Goal: Transaction & Acquisition: Purchase product/service

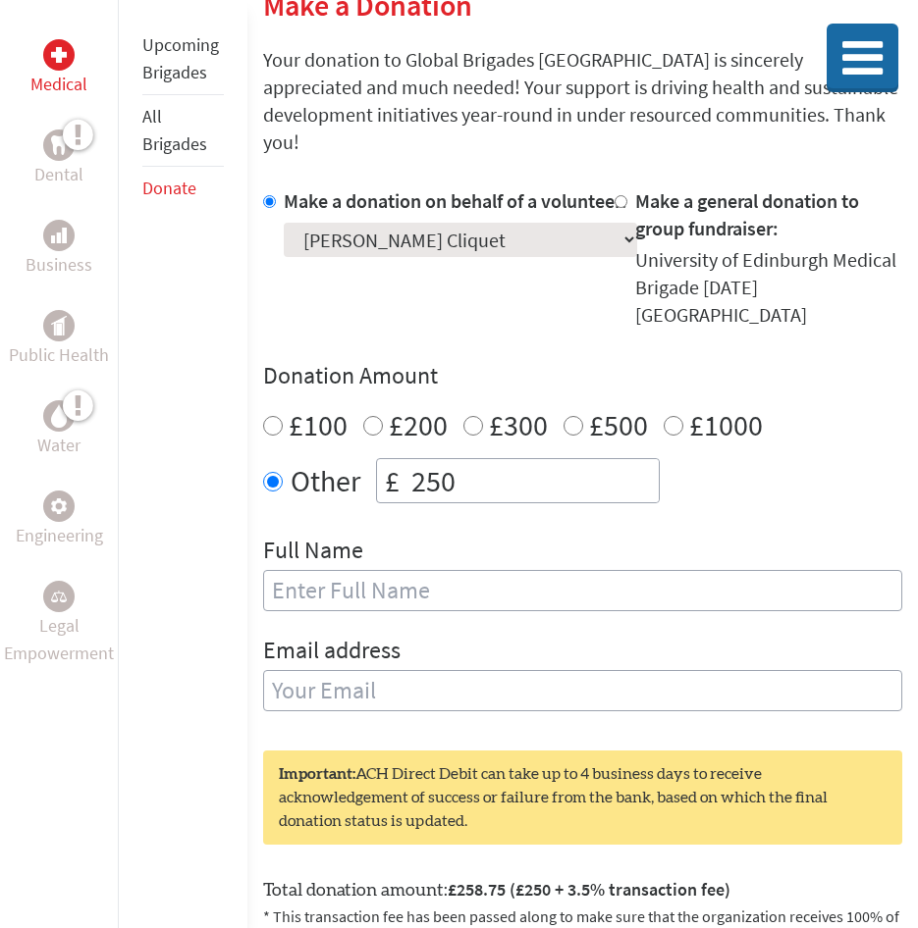
scroll to position [98, 0]
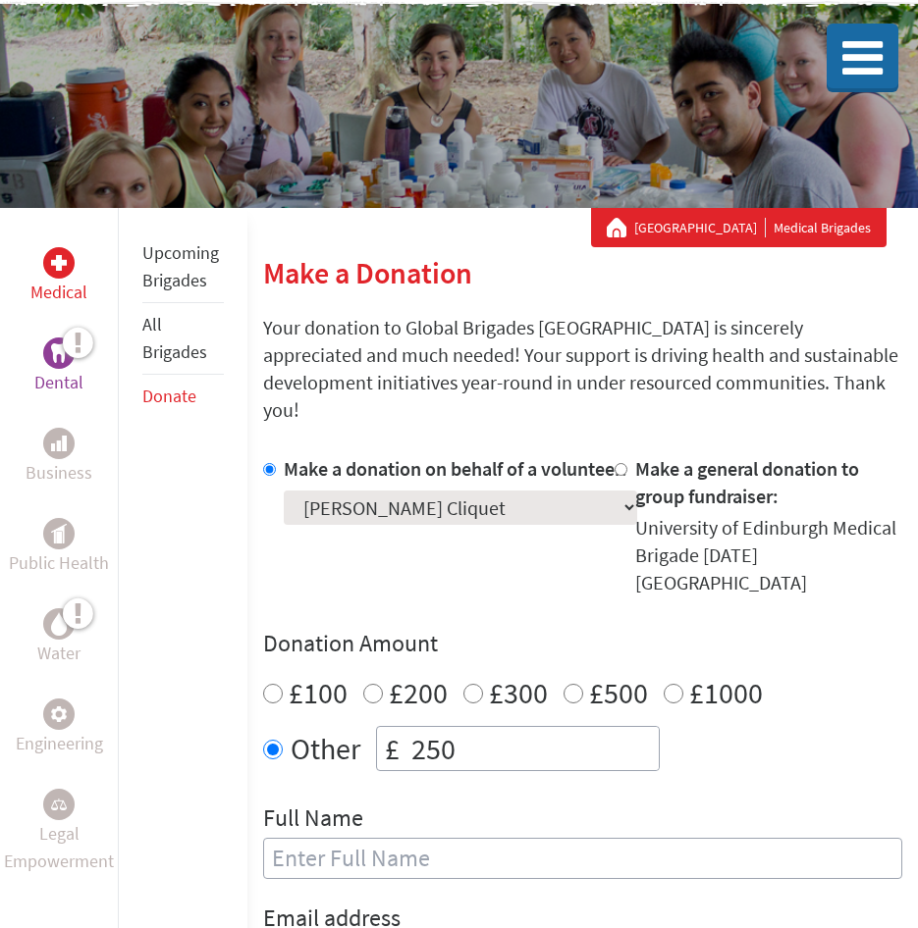
click at [81, 372] on p "Dental" at bounding box center [58, 382] width 49 height 27
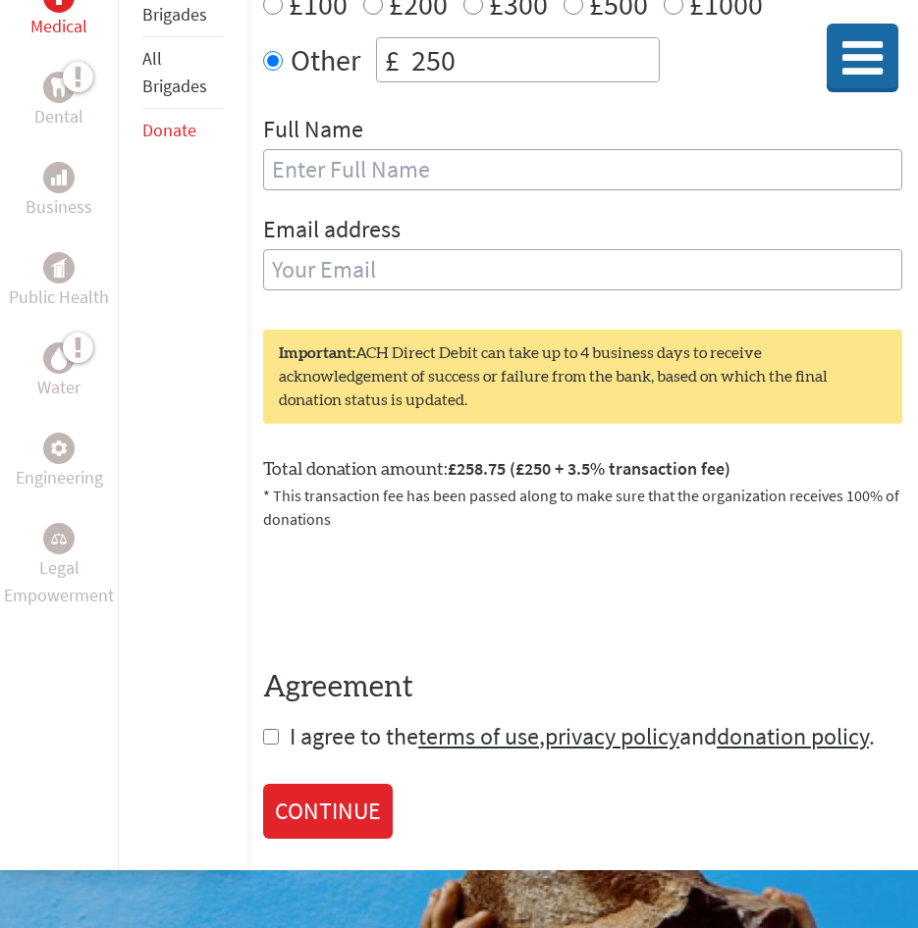
scroll to position [883, 0]
